Goal: Check status: Check status

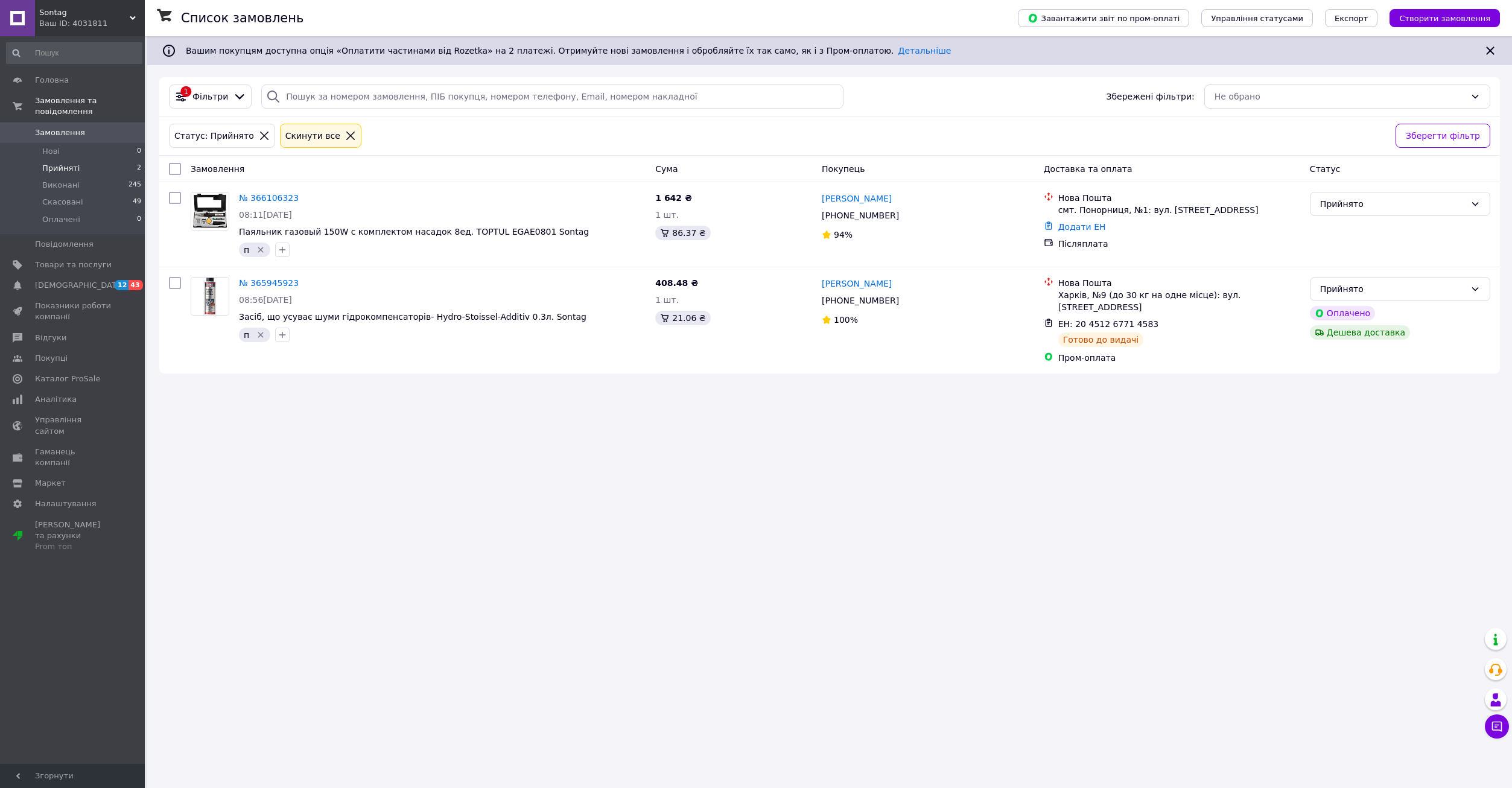
click at [83, 122] on link "Замовлення 0" at bounding box center [74, 132] width 149 height 20
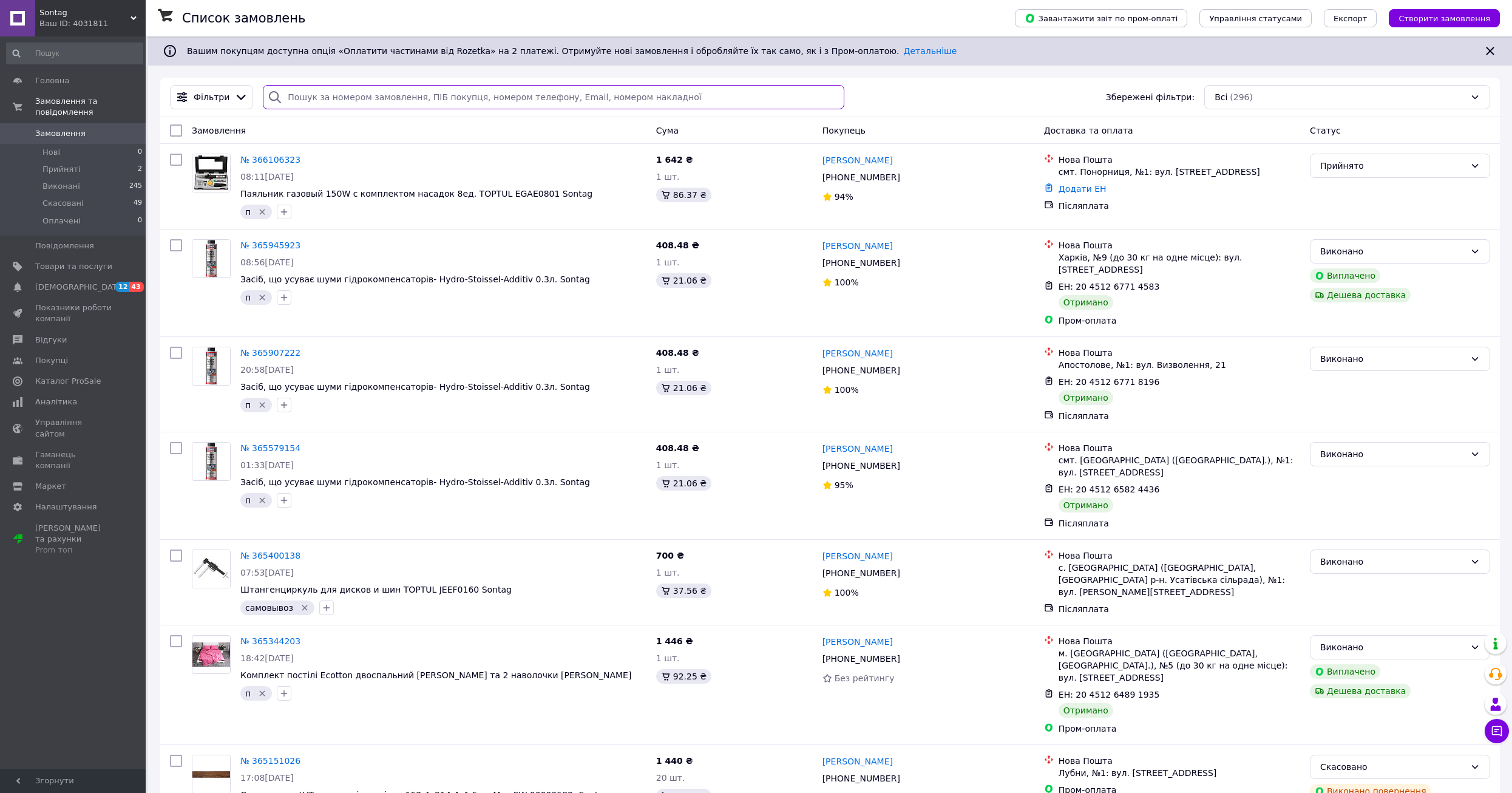
click at [319, 95] on input "search" at bounding box center [553, 97] width 581 height 24
paste input "20451264891935"
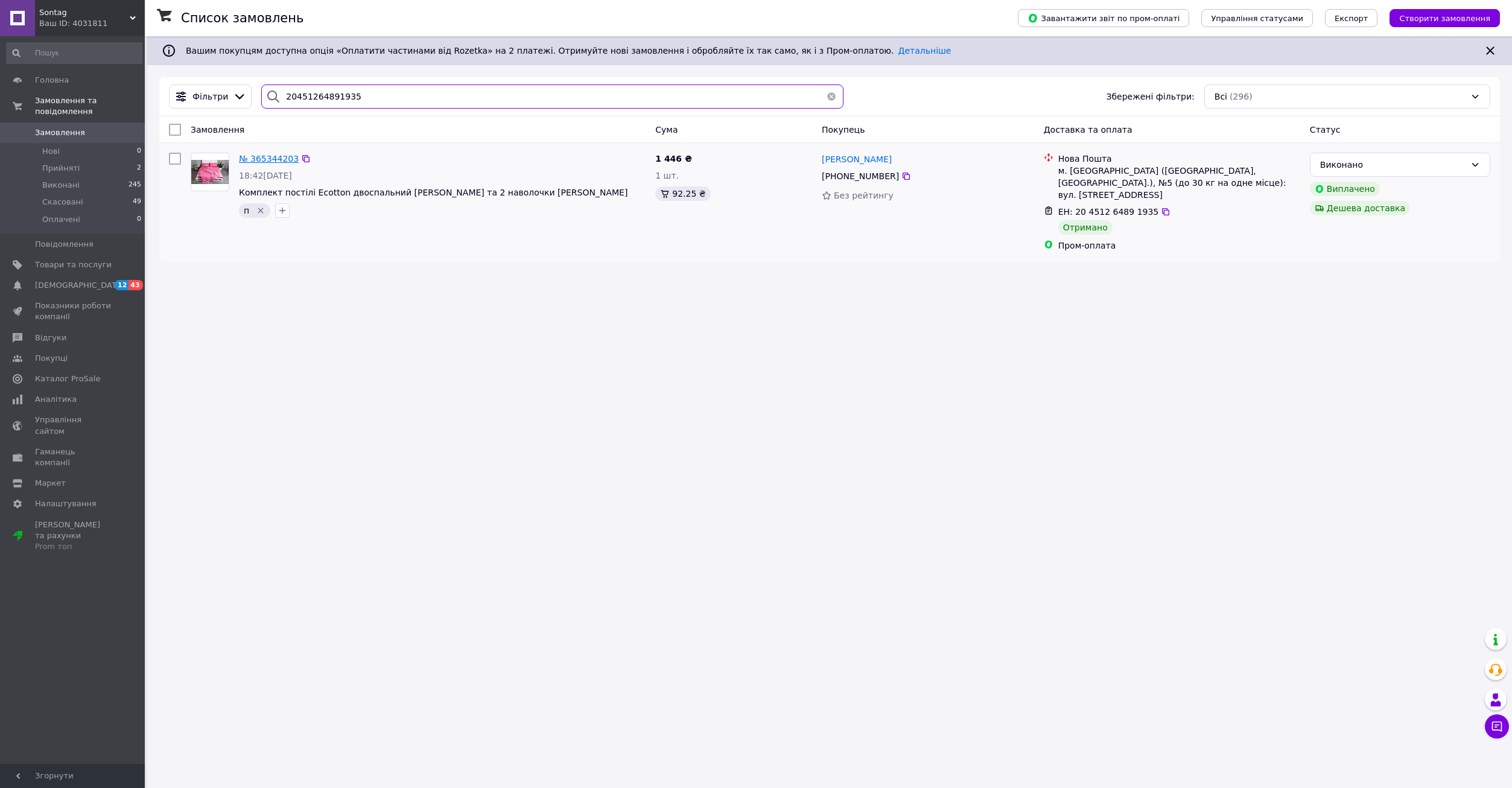
type input "20451264891935"
click at [268, 159] on span "№ 365344203" at bounding box center [268, 158] width 60 height 10
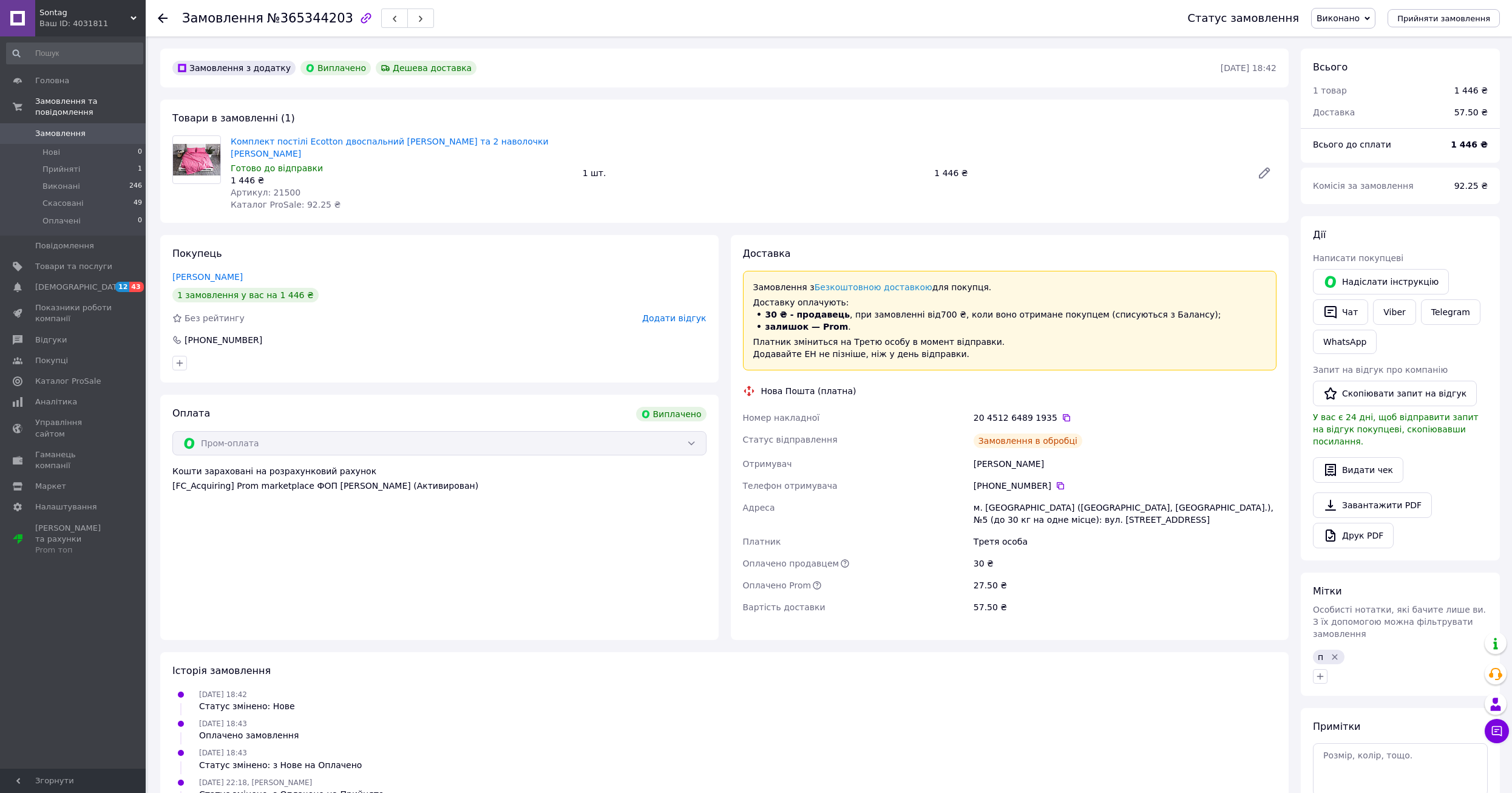
scroll to position [39, 0]
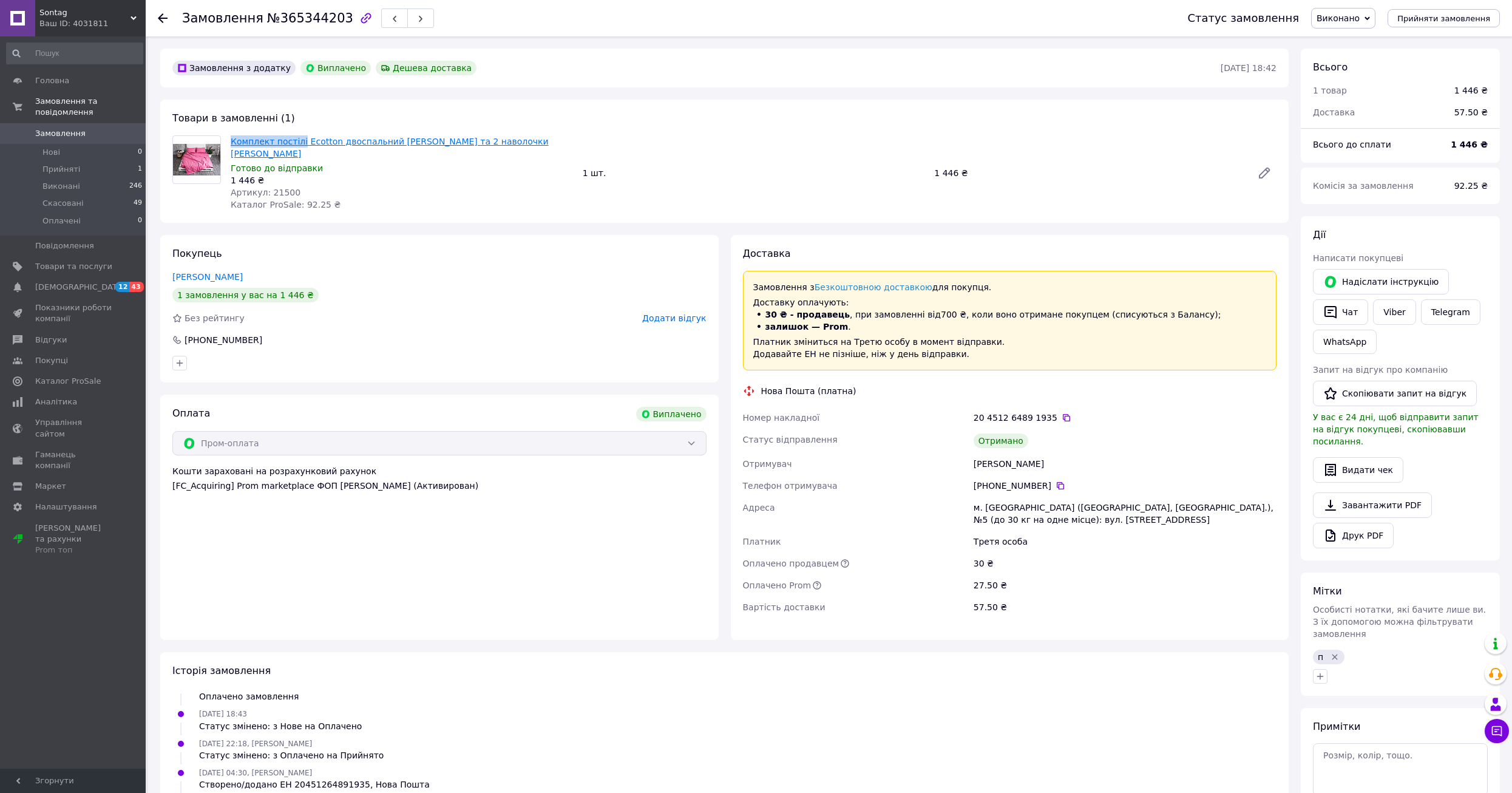
drag, startPoint x: 230, startPoint y: 134, endPoint x: 297, endPoint y: 144, distance: 67.7
click at [297, 144] on div "Комплект постілі Ecotton двоспальний Євро Підковдра та 2 наволочки [PERSON_NAME…" at bounding box center [402, 173] width 352 height 80
copy link "Комплект постілі"
click at [274, 188] on span "Артикул: 21500" at bounding box center [265, 192] width 70 height 10
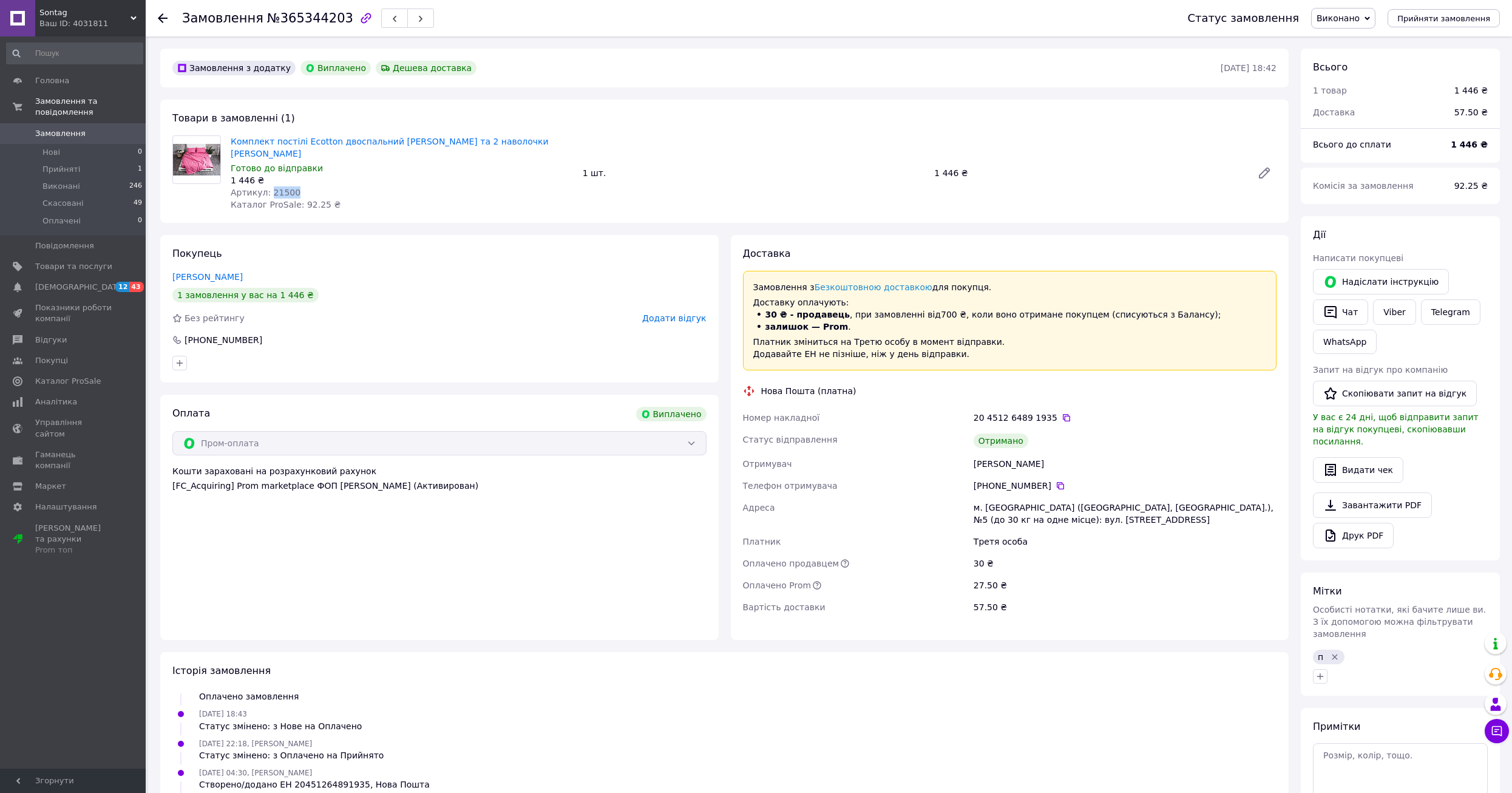
copy span "21500"
drag, startPoint x: 929, startPoint y: 169, endPoint x: 956, endPoint y: 180, distance: 29.2
click at [956, 180] on div "Комплект постілі Ecotton двоспальний Євро Підковдра та 2 наволочки [PERSON_NAME…" at bounding box center [754, 173] width 1056 height 80
copy div "1 шт. 1 446"
drag, startPoint x: 1052, startPoint y: 475, endPoint x: 1019, endPoint y: 487, distance: 35.1
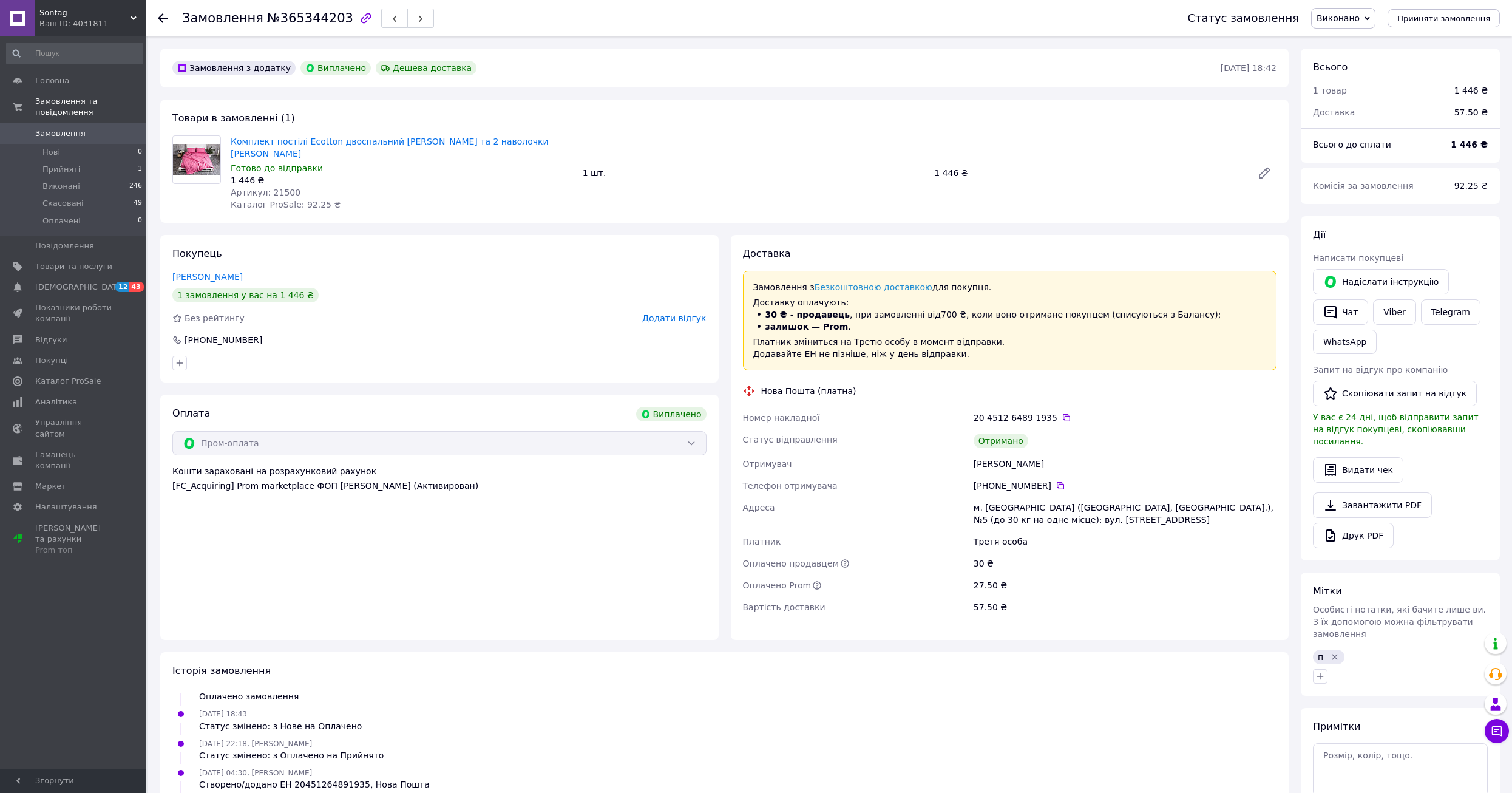
click at [1056, 481] on icon at bounding box center [1060, 485] width 10 height 10
click at [66, 123] on link "Замовлення 0" at bounding box center [74, 133] width 149 height 20
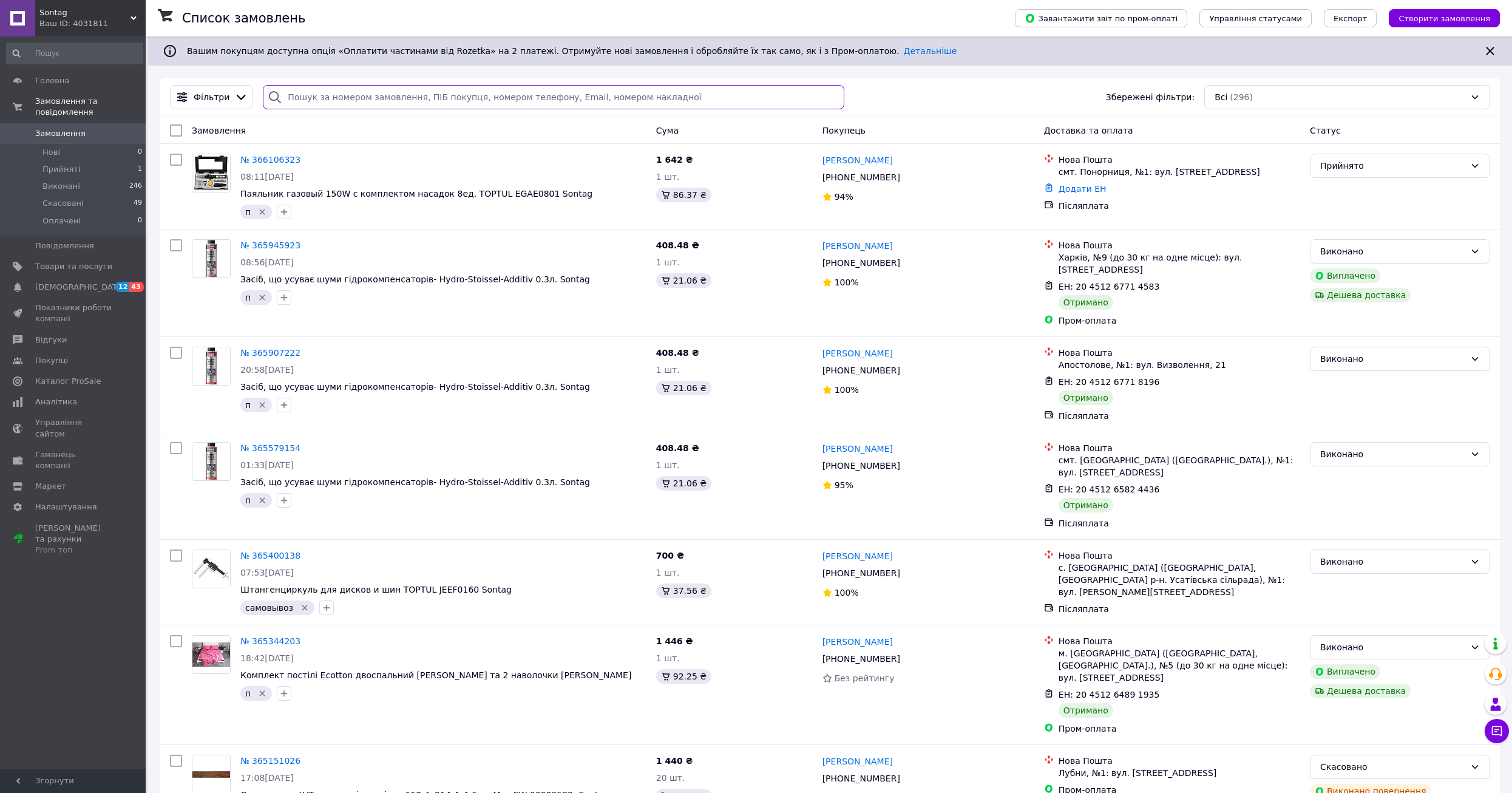
click at [423, 93] on input "search" at bounding box center [553, 97] width 581 height 24
paste input "20451267714583"
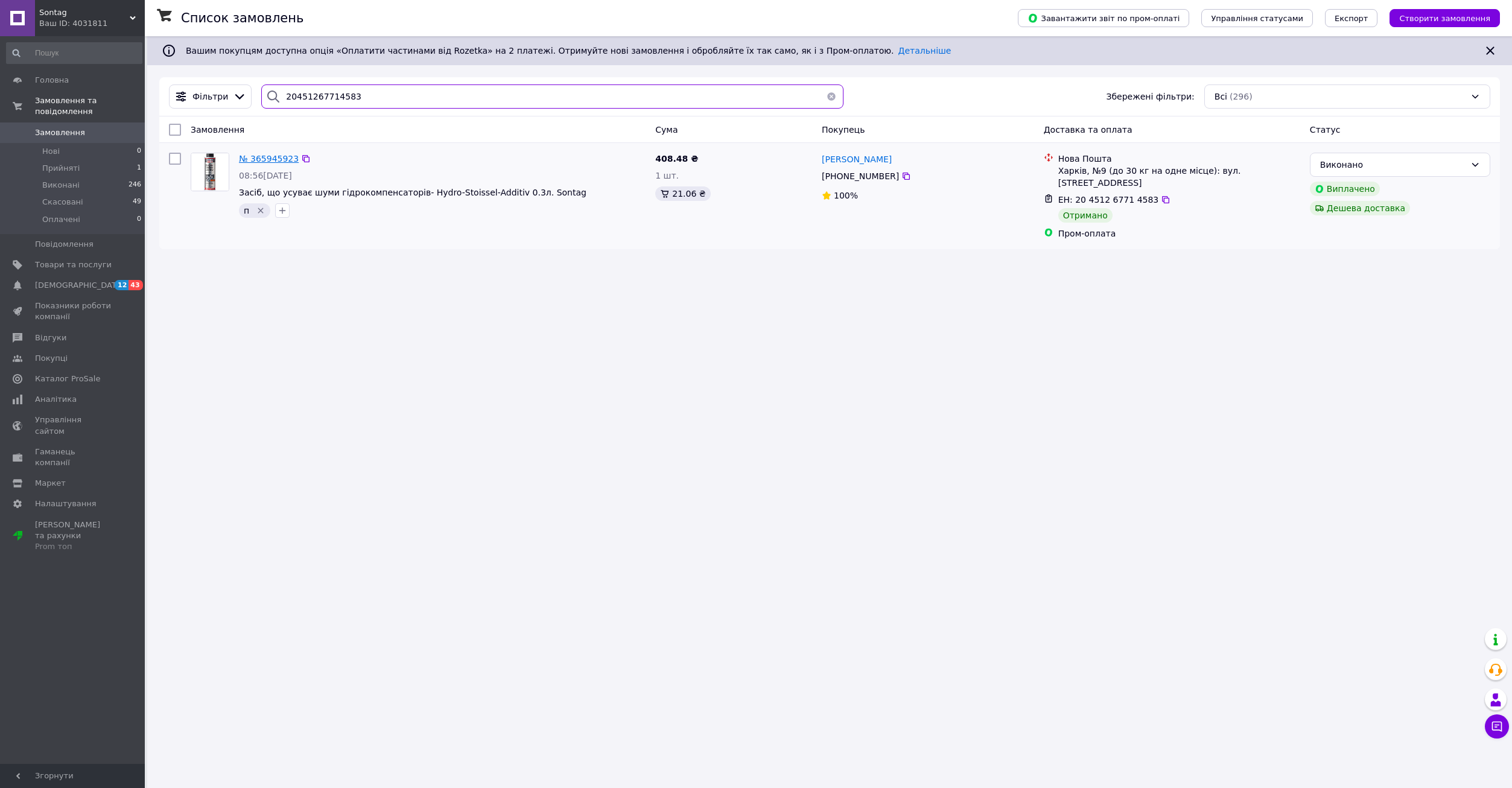
type input "20451267714583"
click at [270, 158] on span "№ 365945923" at bounding box center [268, 158] width 60 height 10
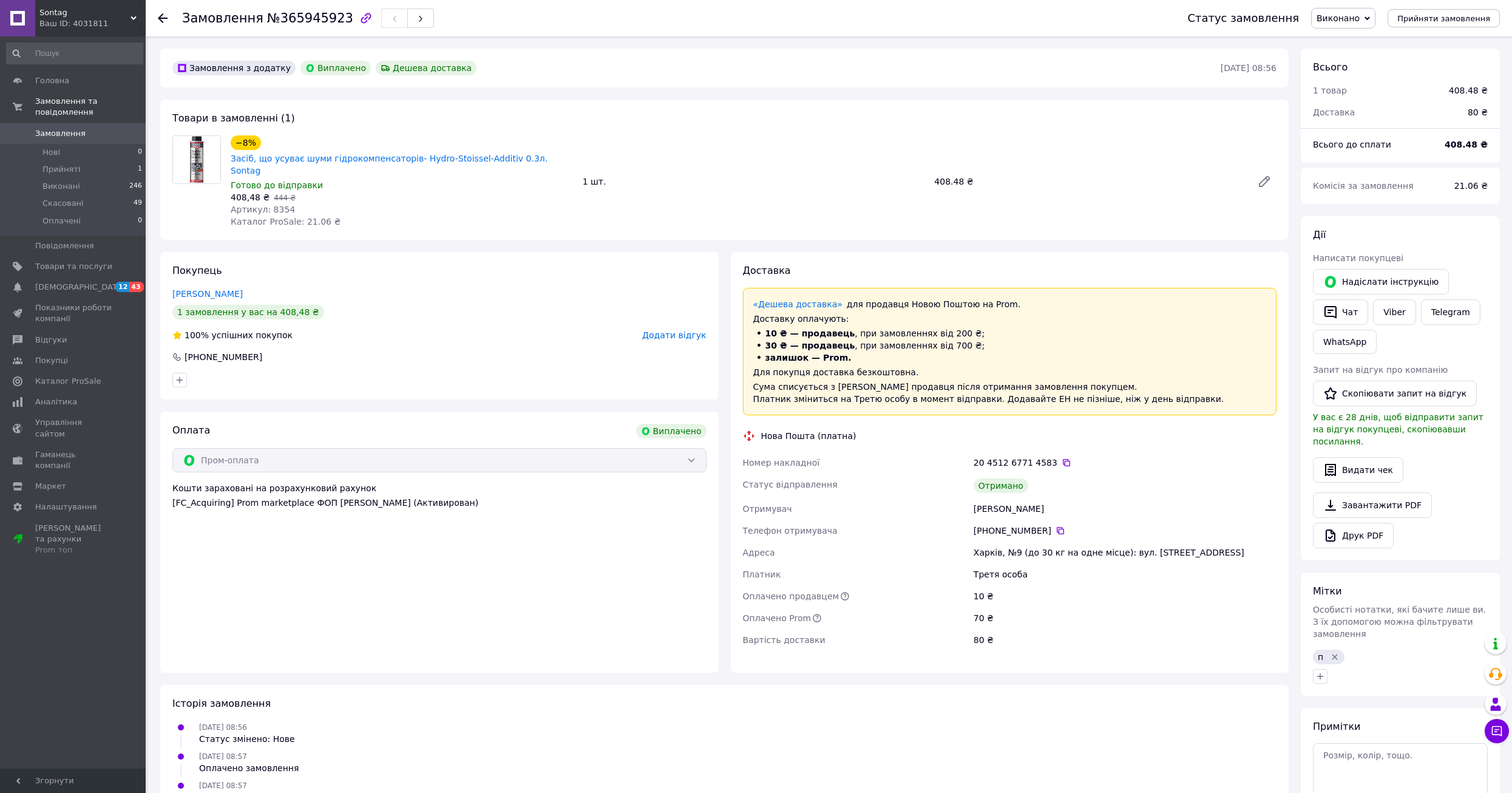
scroll to position [10, 0]
click at [273, 205] on span "Артикул: 8354" at bounding box center [263, 209] width 65 height 10
copy span "8354"
drag, startPoint x: 260, startPoint y: 131, endPoint x: 427, endPoint y: 147, distance: 167.8
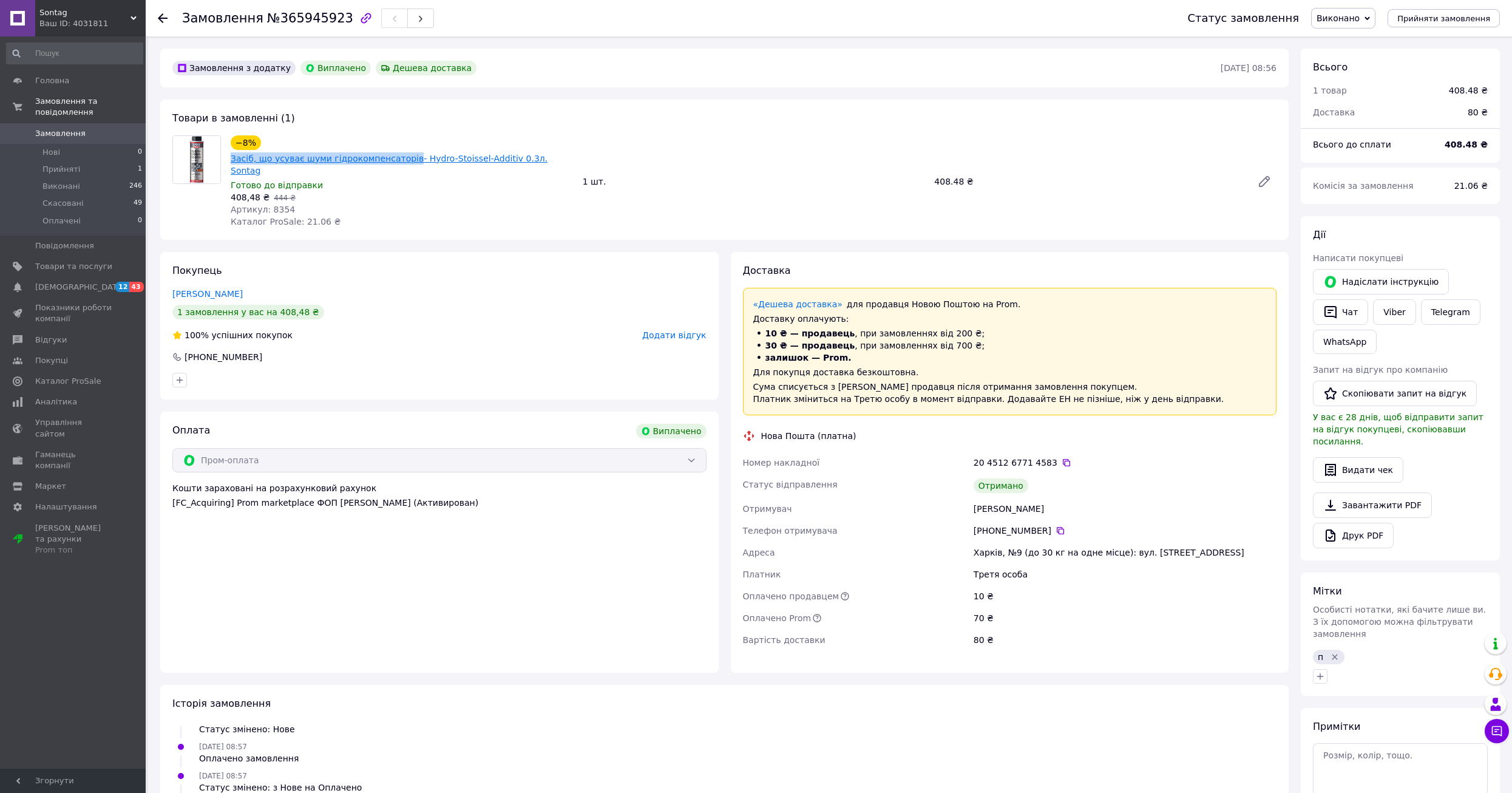
click at [427, 147] on div "Товари в замовленні (1) −8% Засіб, що усуває шуми гідрокомпенсаторів- Hydro-Sto…" at bounding box center [724, 169] width 1128 height 140
copy div "−8% Засіб, що усуває шуми гідрокомпенсаторів"
drag, startPoint x: 938, startPoint y: 171, endPoint x: 957, endPoint y: 185, distance: 23.6
click at [957, 185] on div "−8% Засіб, що усуває шуми гідрокомпенсаторів- Hydro-Stoissel-Additiv 0.3л. Sont…" at bounding box center [754, 182] width 1056 height 97
drag, startPoint x: 935, startPoint y: 177, endPoint x: 958, endPoint y: 188, distance: 25.5
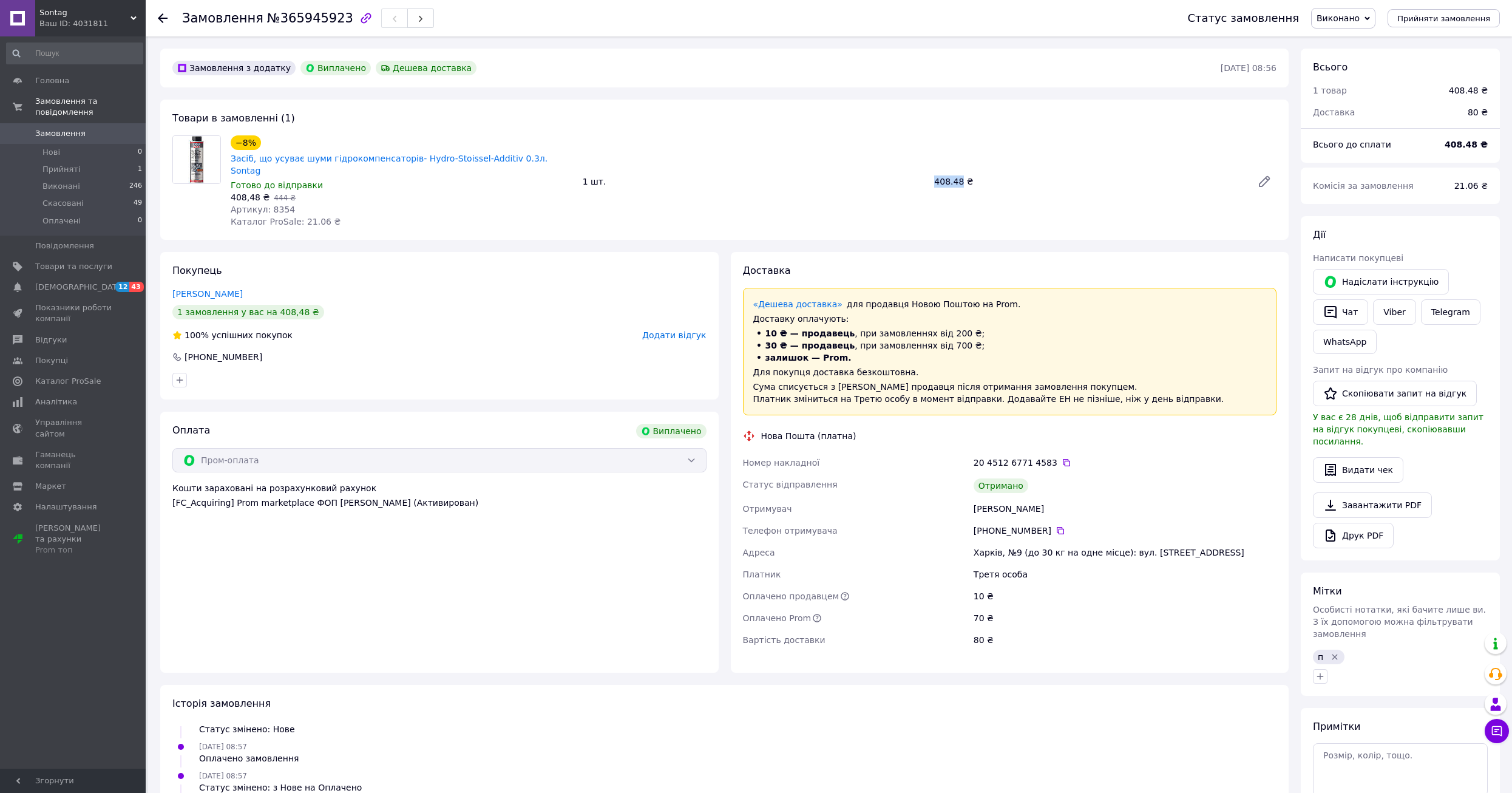
click at [958, 188] on div "−8% Засіб, що усуває шуми гідрокомпенсаторів- Hydro-Stoissel-Additiv 0.3л. Sont…" at bounding box center [754, 182] width 1056 height 97
copy div "408.48"
click at [1056, 527] on icon at bounding box center [1060, 530] width 7 height 7
